Goal: Navigation & Orientation: Find specific page/section

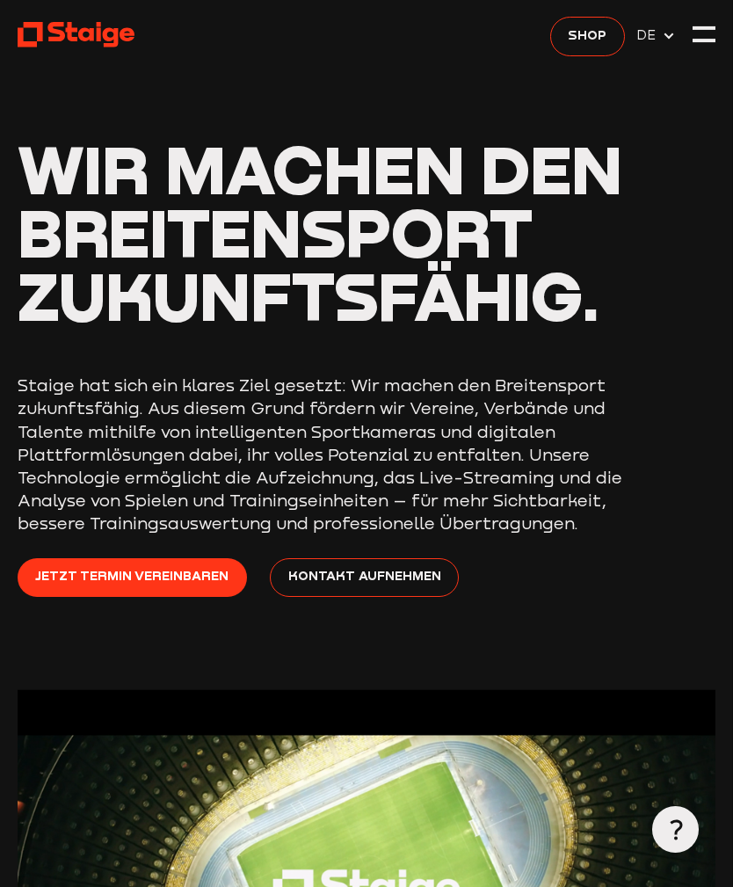
click at [666, 35] on use at bounding box center [669, 36] width 10 height 6
click at [709, 26] on div at bounding box center [704, 28] width 23 height 4
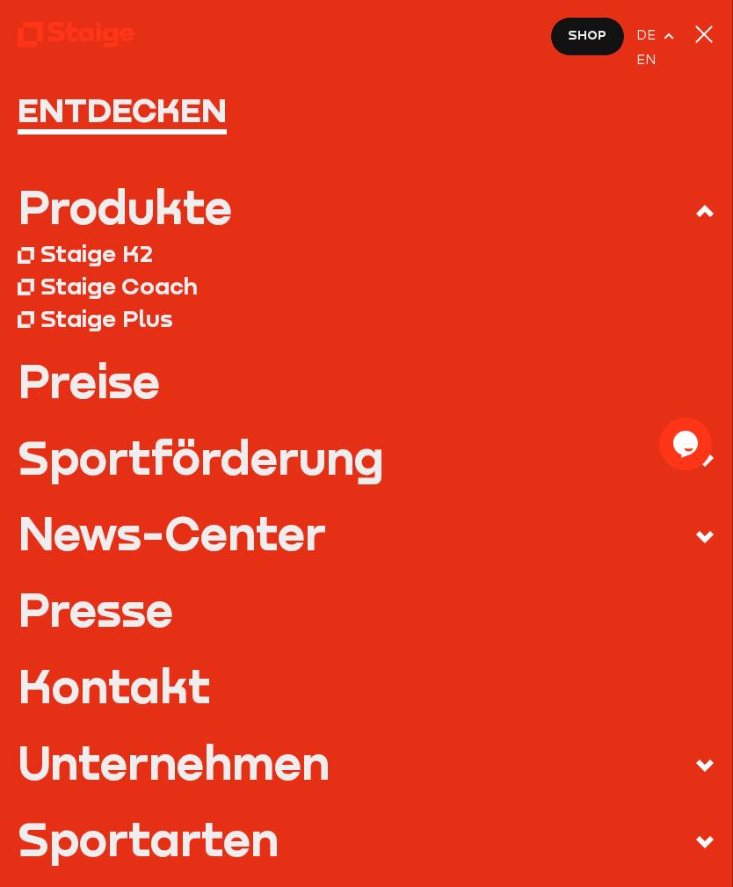
click at [711, 33] on div at bounding box center [704, 34] width 23 height 23
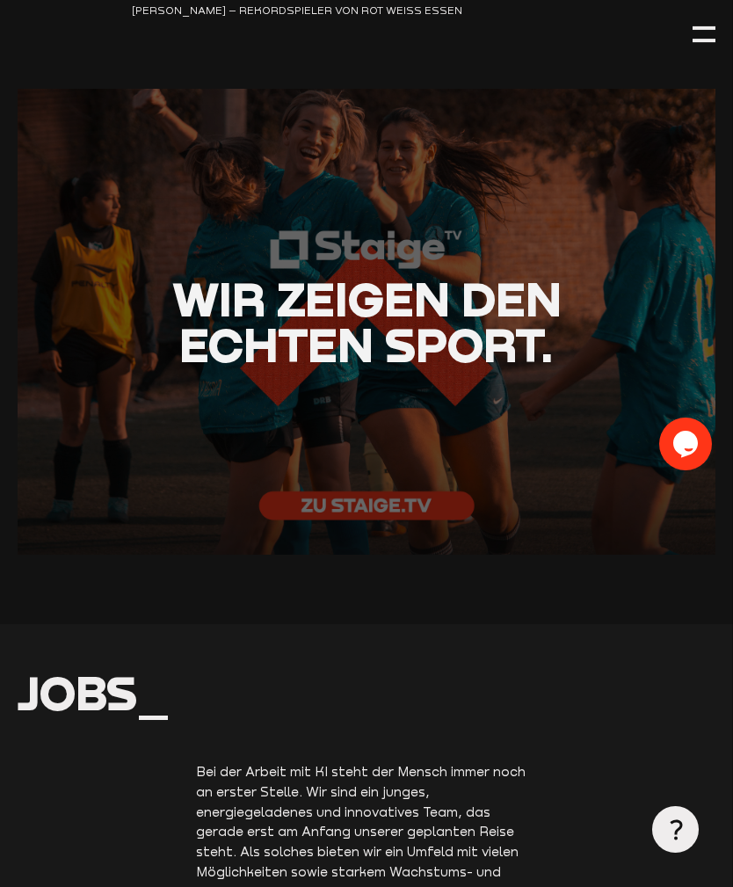
scroll to position [3403, 0]
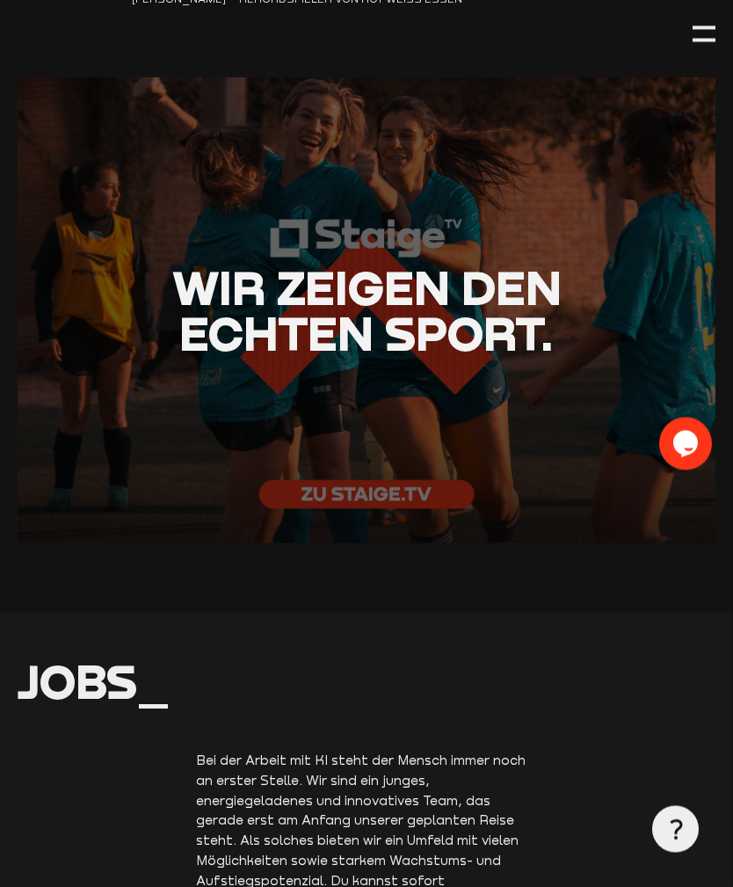
click at [366, 508] on div at bounding box center [367, 311] width 699 height 466
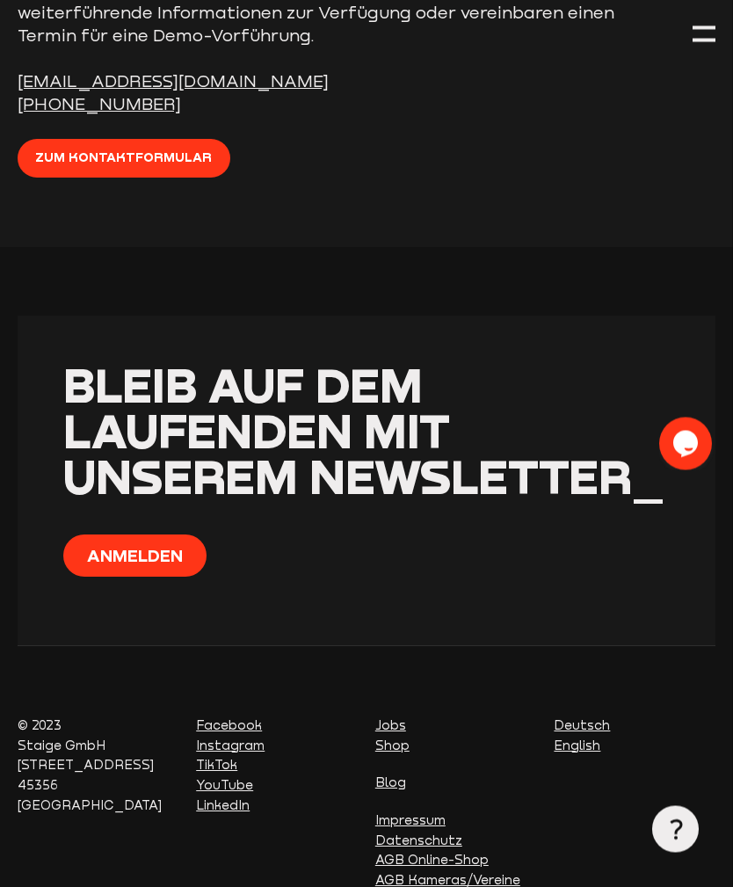
scroll to position [5717, 0]
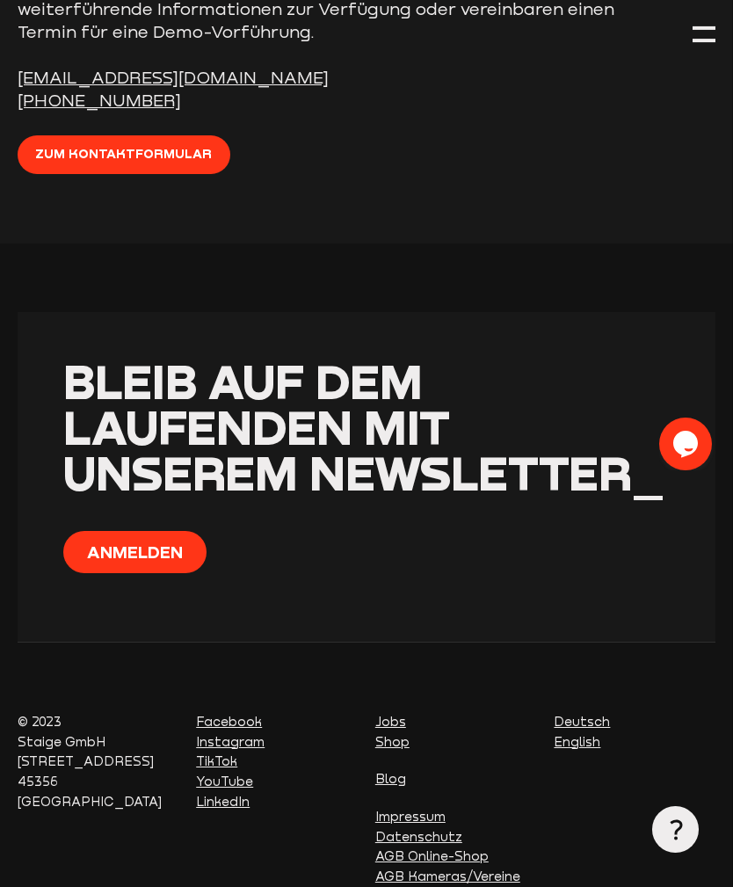
click at [677, 841] on icon at bounding box center [676, 830] width 21 height 21
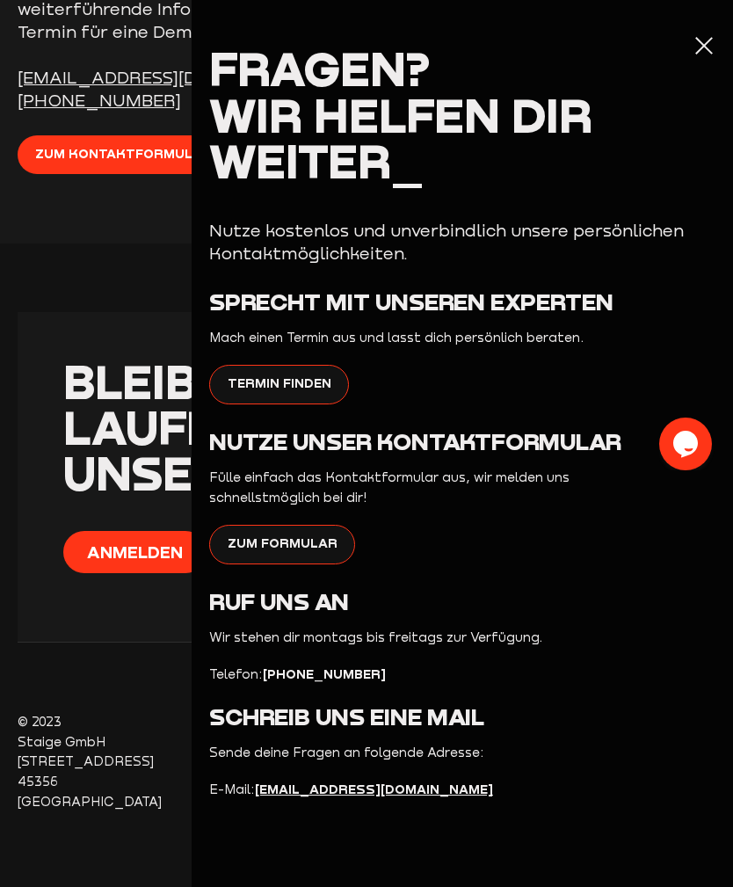
click at [698, 48] on div at bounding box center [704, 45] width 23 height 23
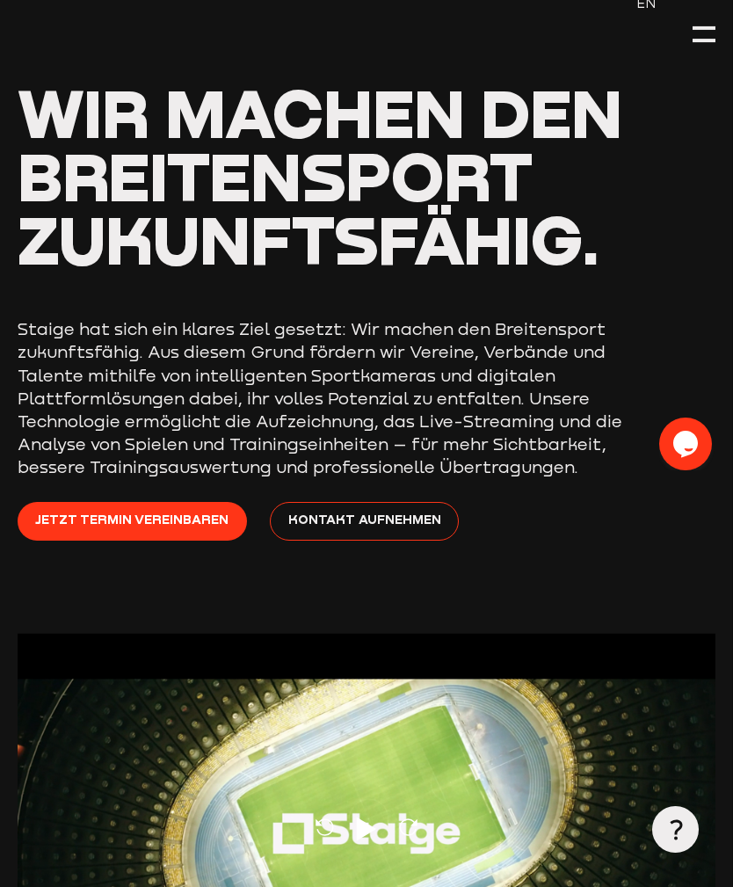
scroll to position [0, 0]
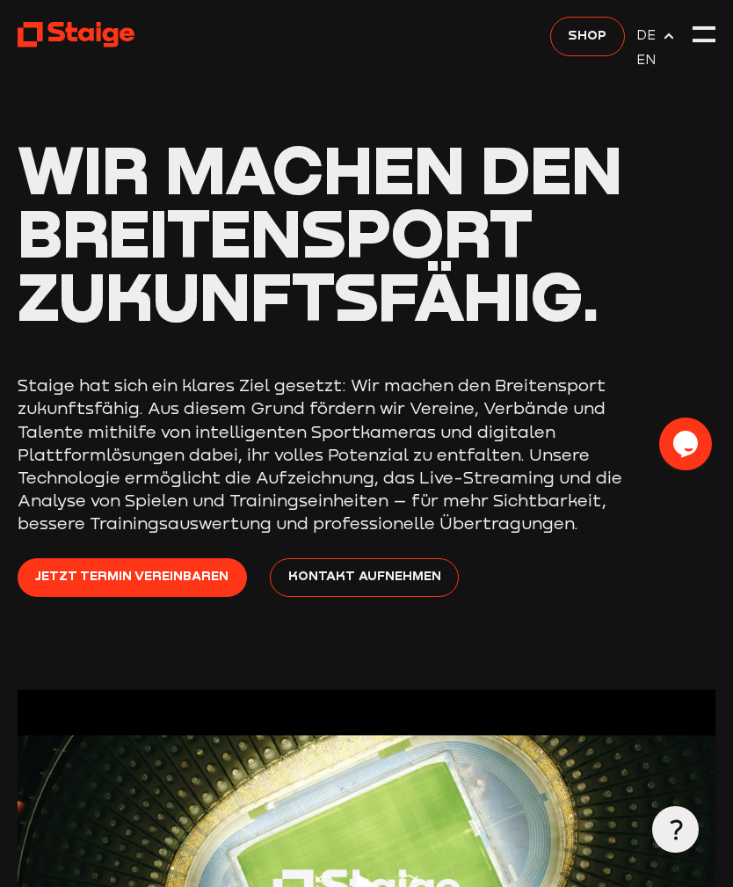
click at [593, 38] on span "Shop" at bounding box center [587, 36] width 39 height 20
click at [699, 33] on div at bounding box center [704, 34] width 23 height 23
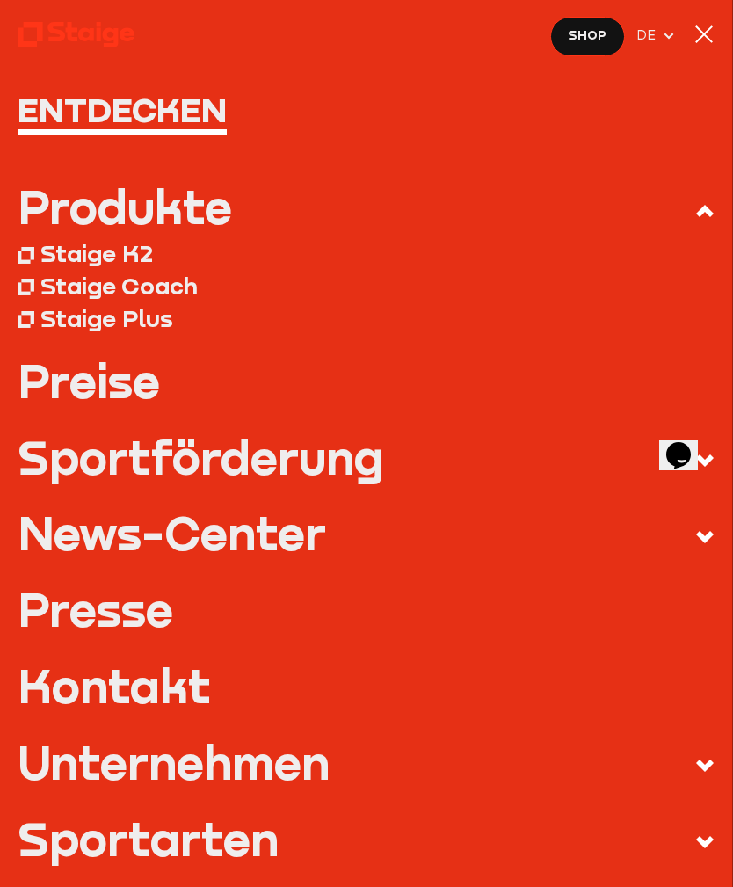
click at [687, 528] on span at bounding box center [694, 537] width 44 height 23
click at [0, 0] on input "News-Center" at bounding box center [0, 0] width 0 height 0
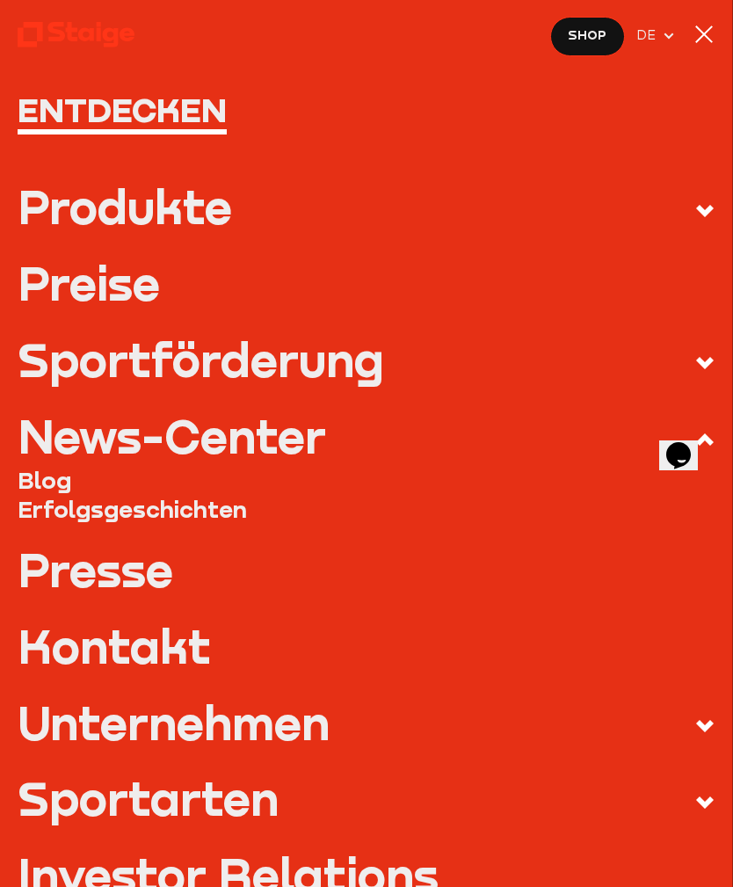
click at [694, 215] on span at bounding box center [694, 211] width 44 height 23
click at [0, 0] on input "Produkte" at bounding box center [0, 0] width 0 height 0
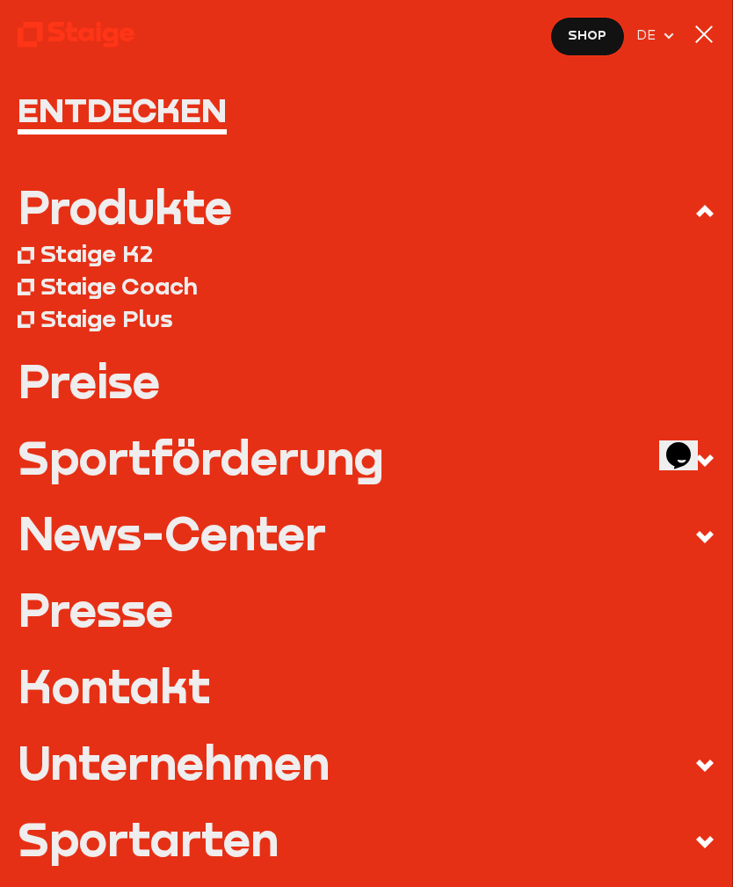
click at [170, 278] on div "Staige Coach" at bounding box center [118, 286] width 157 height 29
